Goal: Task Accomplishment & Management: Use online tool/utility

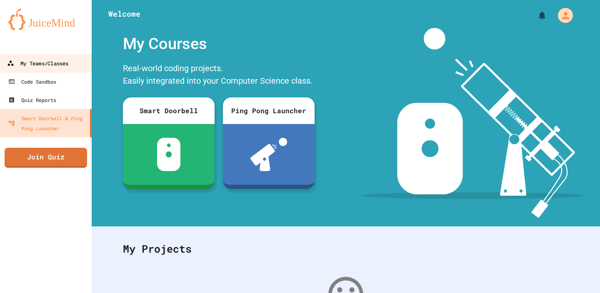
click at [62, 65] on div "My Teams/Classes" at bounding box center [37, 63] width 61 height 10
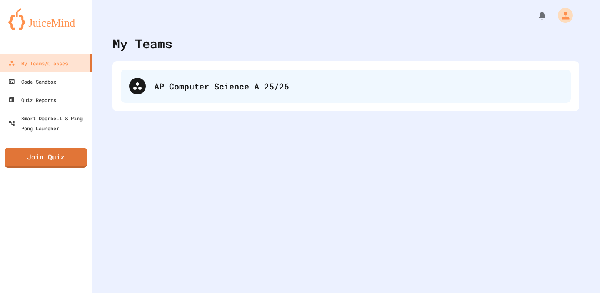
click at [240, 90] on div "AP Computer Science A 25/26" at bounding box center [358, 86] width 408 height 12
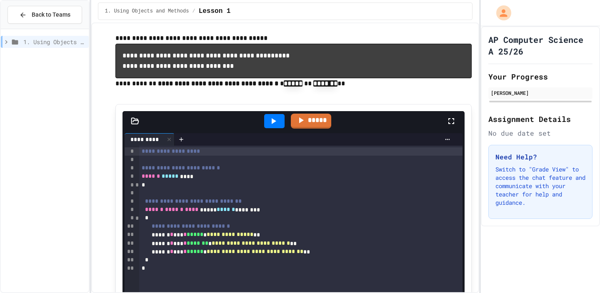
scroll to position [51, 0]
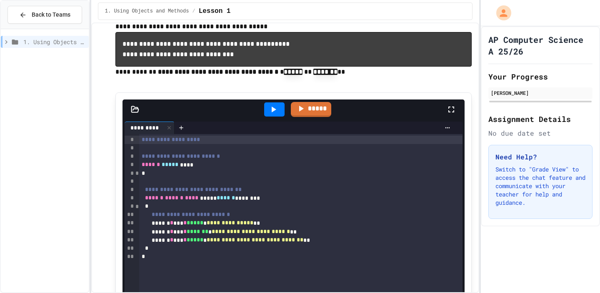
click at [137, 175] on span "*" at bounding box center [137, 173] width 4 height 6
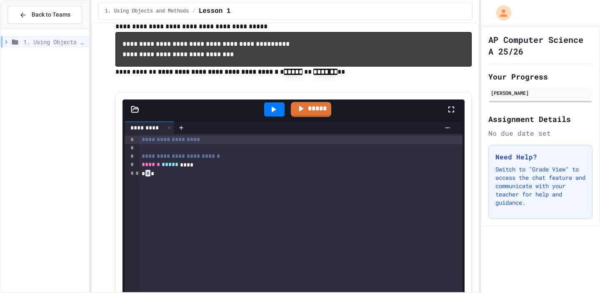
click at [137, 175] on span "*" at bounding box center [137, 173] width 4 height 6
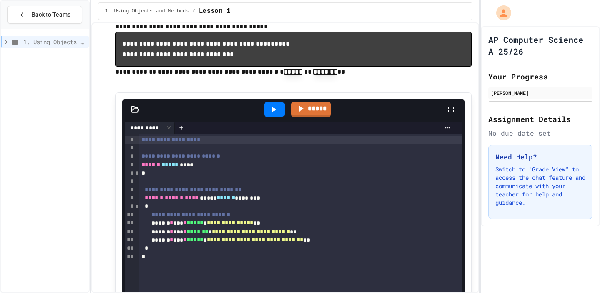
click at [137, 175] on span "*" at bounding box center [137, 173] width 4 height 6
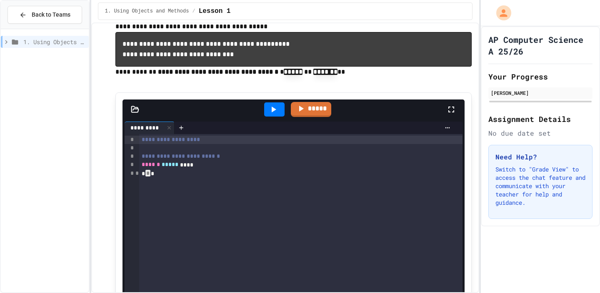
click at [137, 175] on span "*" at bounding box center [137, 173] width 4 height 6
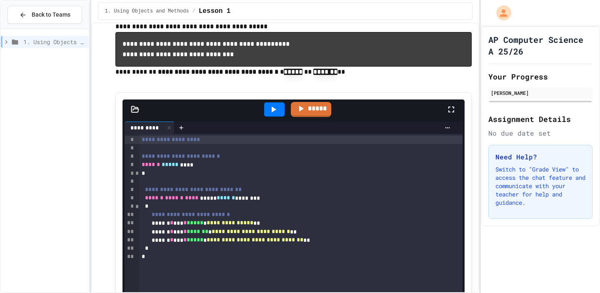
click at [132, 174] on div "*" at bounding box center [129, 173] width 10 height 8
click at [141, 175] on div "*" at bounding box center [300, 173] width 323 height 8
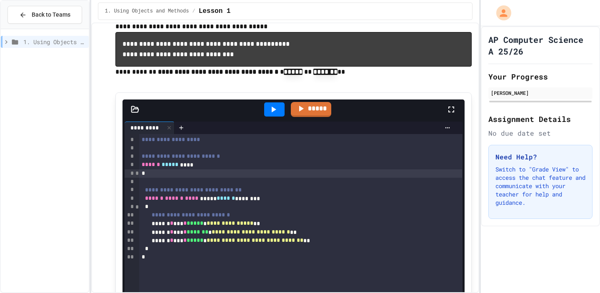
click at [137, 175] on span "*" at bounding box center [137, 173] width 4 height 6
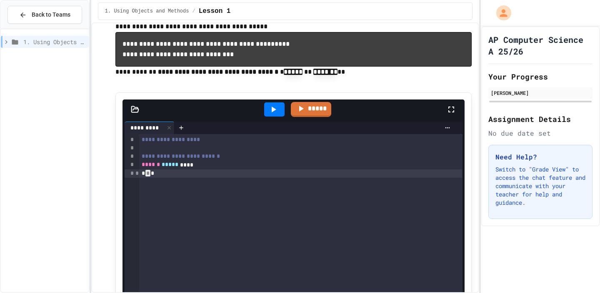
click at [137, 175] on span "*" at bounding box center [137, 173] width 4 height 6
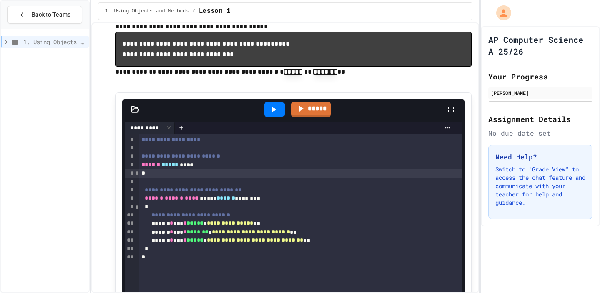
click at [133, 209] on div "*" at bounding box center [129, 207] width 10 height 8
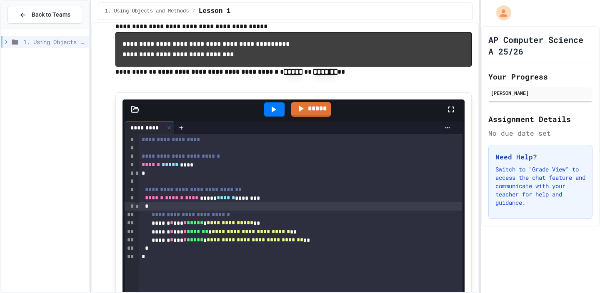
drag, startPoint x: 140, startPoint y: 209, endPoint x: 124, endPoint y: 210, distance: 15.8
click at [124, 210] on div "**********" at bounding box center [293, 275] width 338 height 283
click at [140, 209] on div "*" at bounding box center [300, 206] width 323 height 8
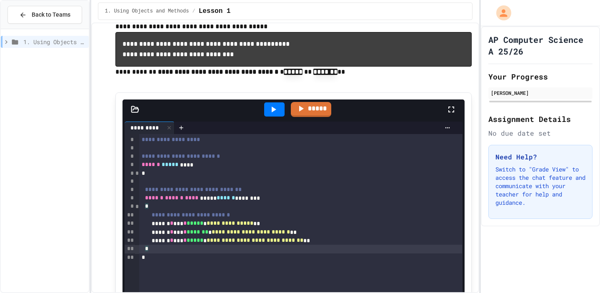
click at [148, 250] on div "*" at bounding box center [300, 249] width 323 height 8
click at [148, 206] on span "*" at bounding box center [146, 206] width 3 height 6
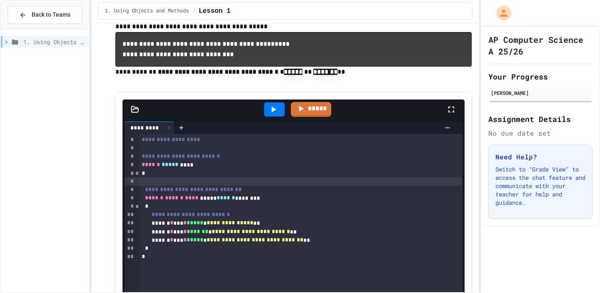
click at [146, 184] on div at bounding box center [300, 181] width 323 height 8
click at [107, 178] on div "**********" at bounding box center [285, 233] width 373 height 508
click at [269, 109] on icon at bounding box center [273, 110] width 10 height 10
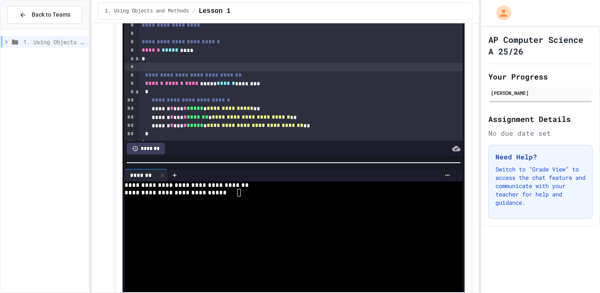
scroll to position [252, 0]
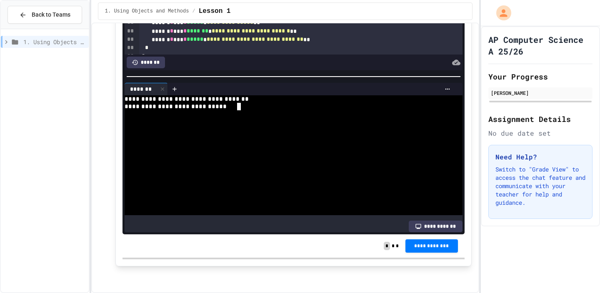
click at [239, 109] on textarea "Terminal input" at bounding box center [239, 106] width 4 height 7
click at [249, 109] on div "**********" at bounding box center [289, 106] width 330 height 7
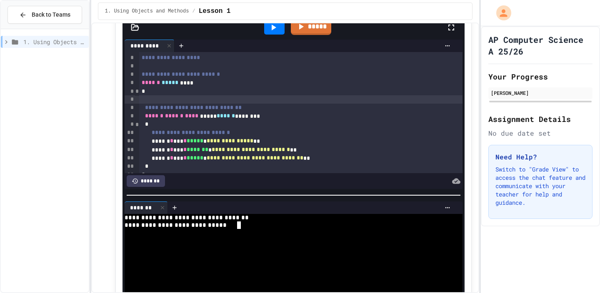
scroll to position [131, 0]
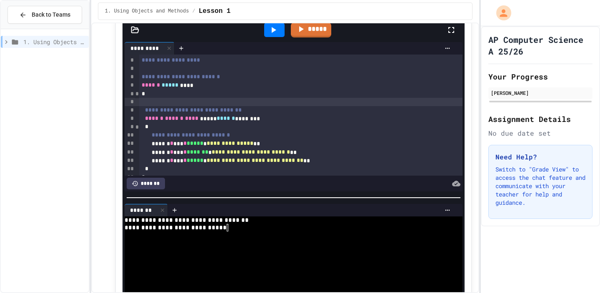
click at [275, 30] on icon at bounding box center [273, 30] width 5 height 6
click at [241, 227] on div "**********" at bounding box center [289, 227] width 330 height 7
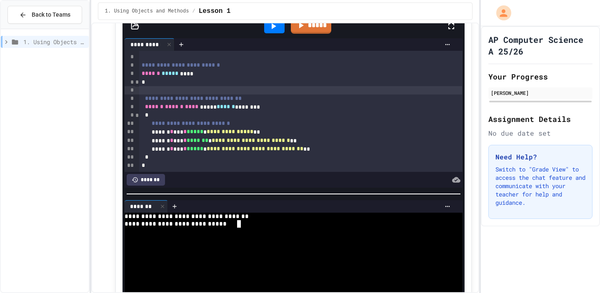
scroll to position [145, 0]
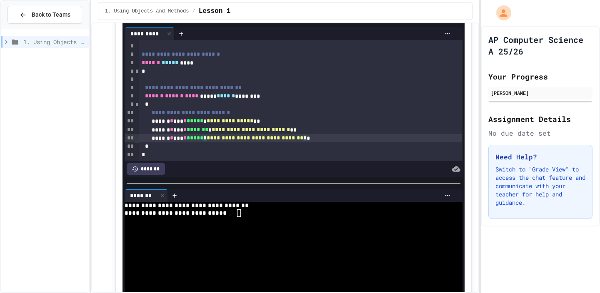
click at [203, 141] on span "*****" at bounding box center [195, 138] width 17 height 6
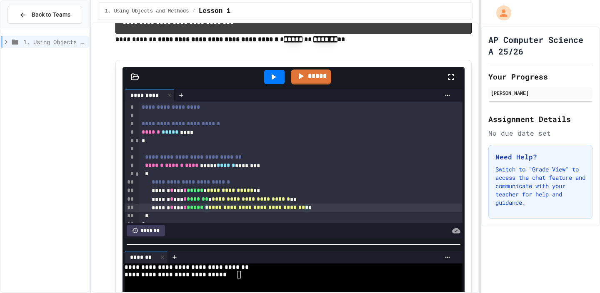
scroll to position [0, 0]
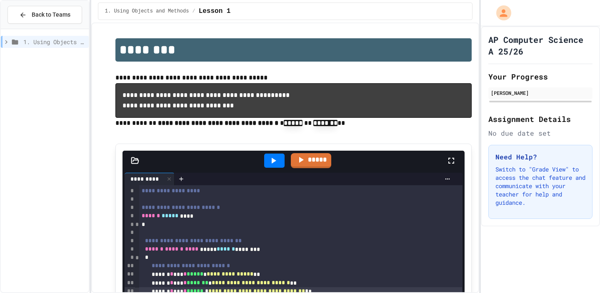
click at [283, 162] on div at bounding box center [274, 161] width 20 height 14
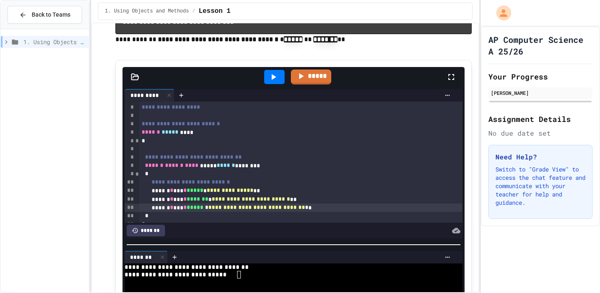
scroll to position [8, 0]
